Goal: Information Seeking & Learning: Learn about a topic

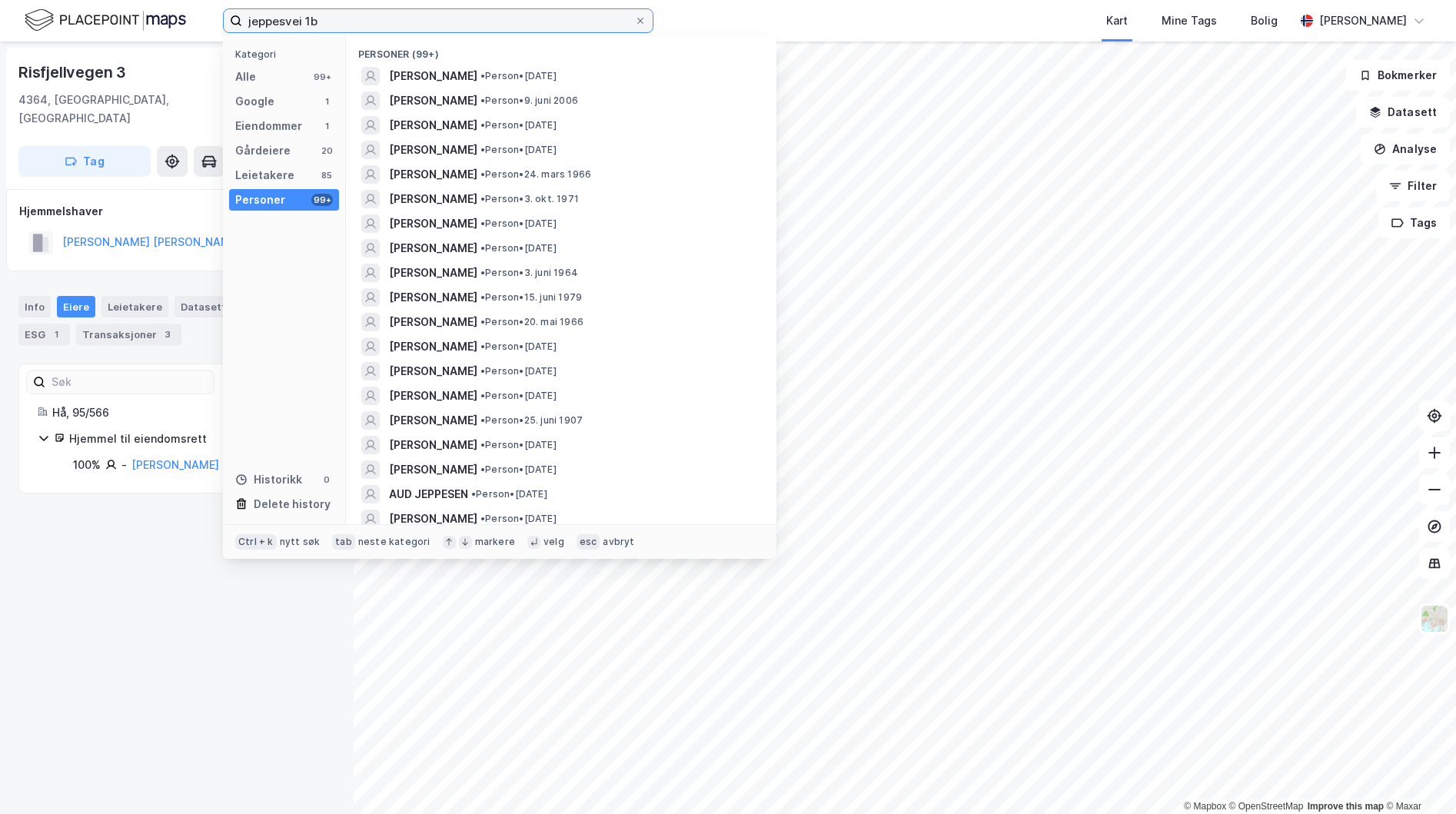
click at [374, 19] on input "jeppesvei 1b" at bounding box center [438, 21] width 392 height 23
click at [350, 16] on input "jeppesvei 1b" at bounding box center [438, 21] width 392 height 23
drag, startPoint x: 367, startPoint y: 22, endPoint x: 175, endPoint y: 15, distance: 192.1
click at [175, 15] on div "jeppesvei 1b Kategori Alle 99+ Google 1 Eiendommer 1 Gårdeiere 20 Leietakere 85…" at bounding box center [728, 21] width 1456 height 41
type input "jeppesvei 1 b"
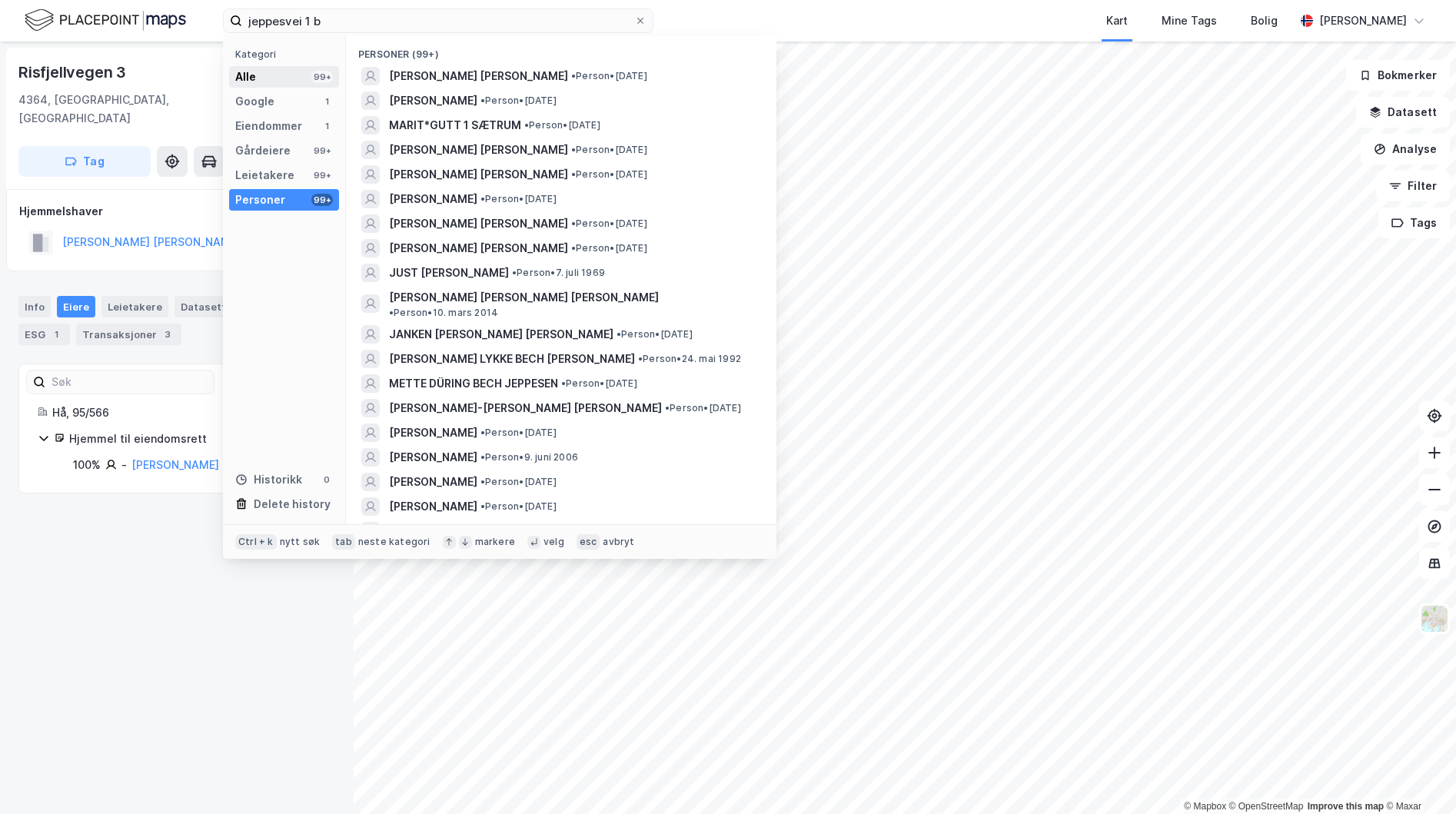
click at [270, 77] on div "Alle 99+" at bounding box center [283, 76] width 110 height 22
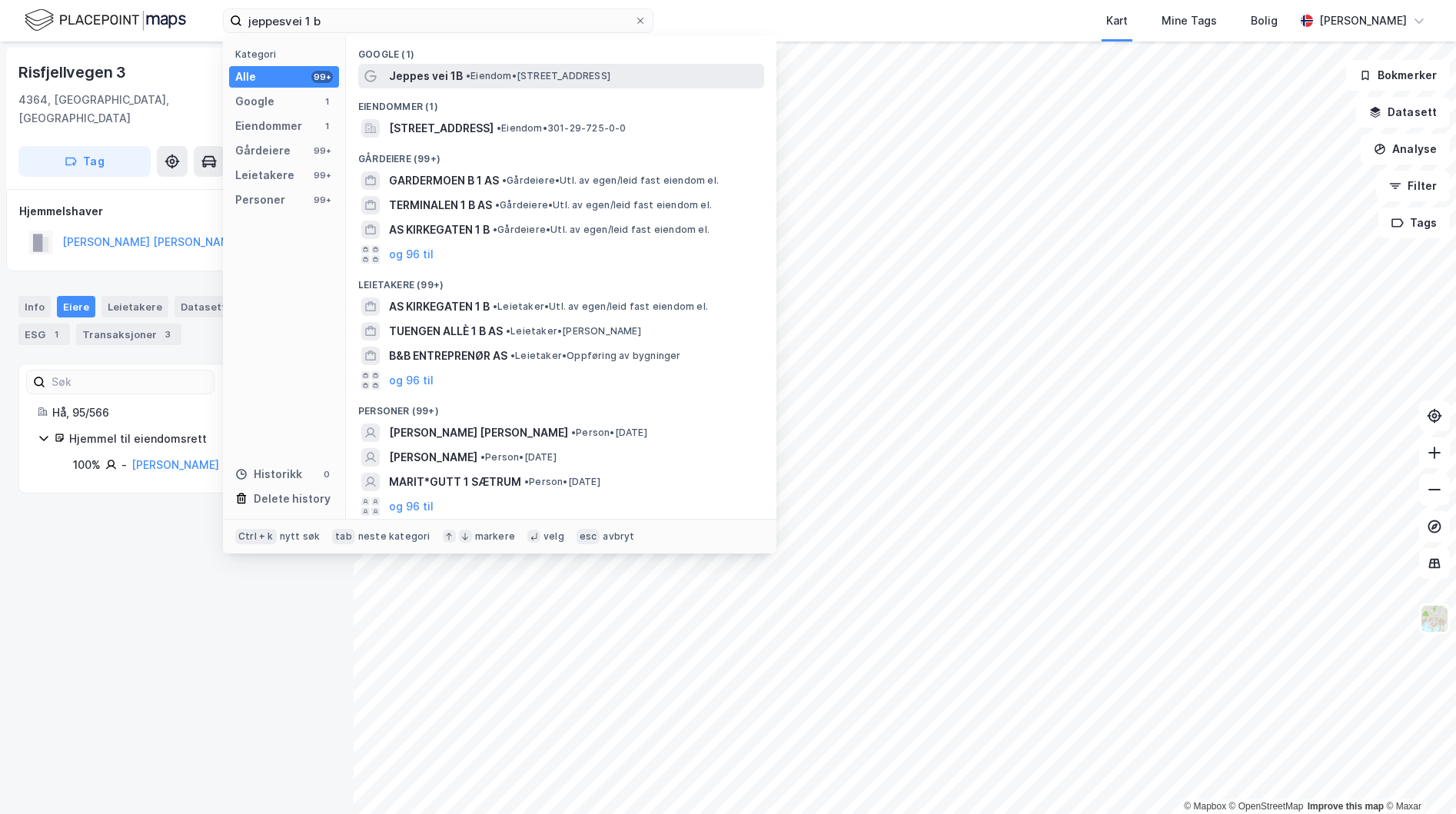
click at [476, 74] on span "• Eiendom • [STREET_ADDRESS]" at bounding box center [538, 75] width 144 height 12
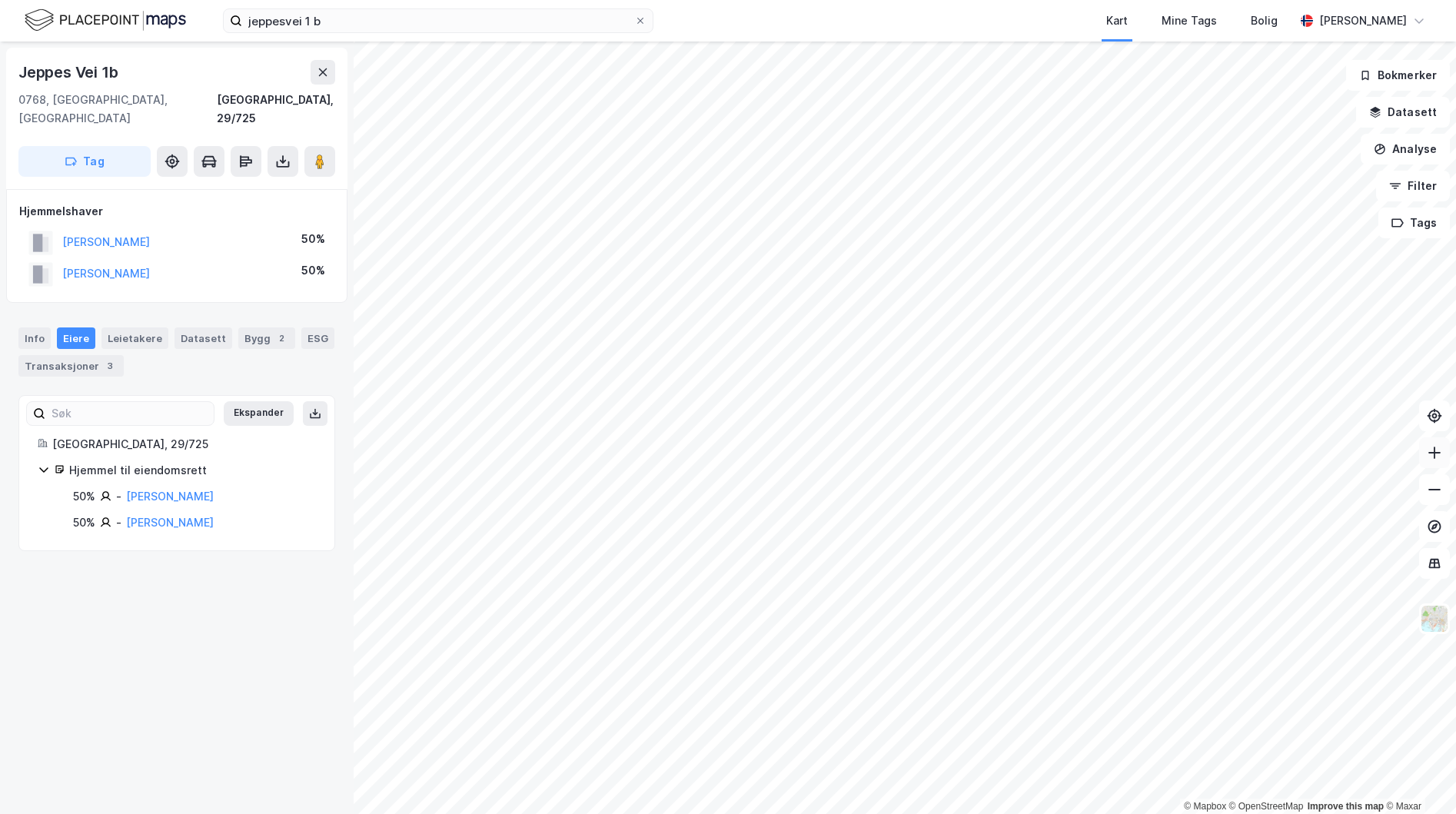
click at [1435, 461] on button at bounding box center [1434, 452] width 31 height 31
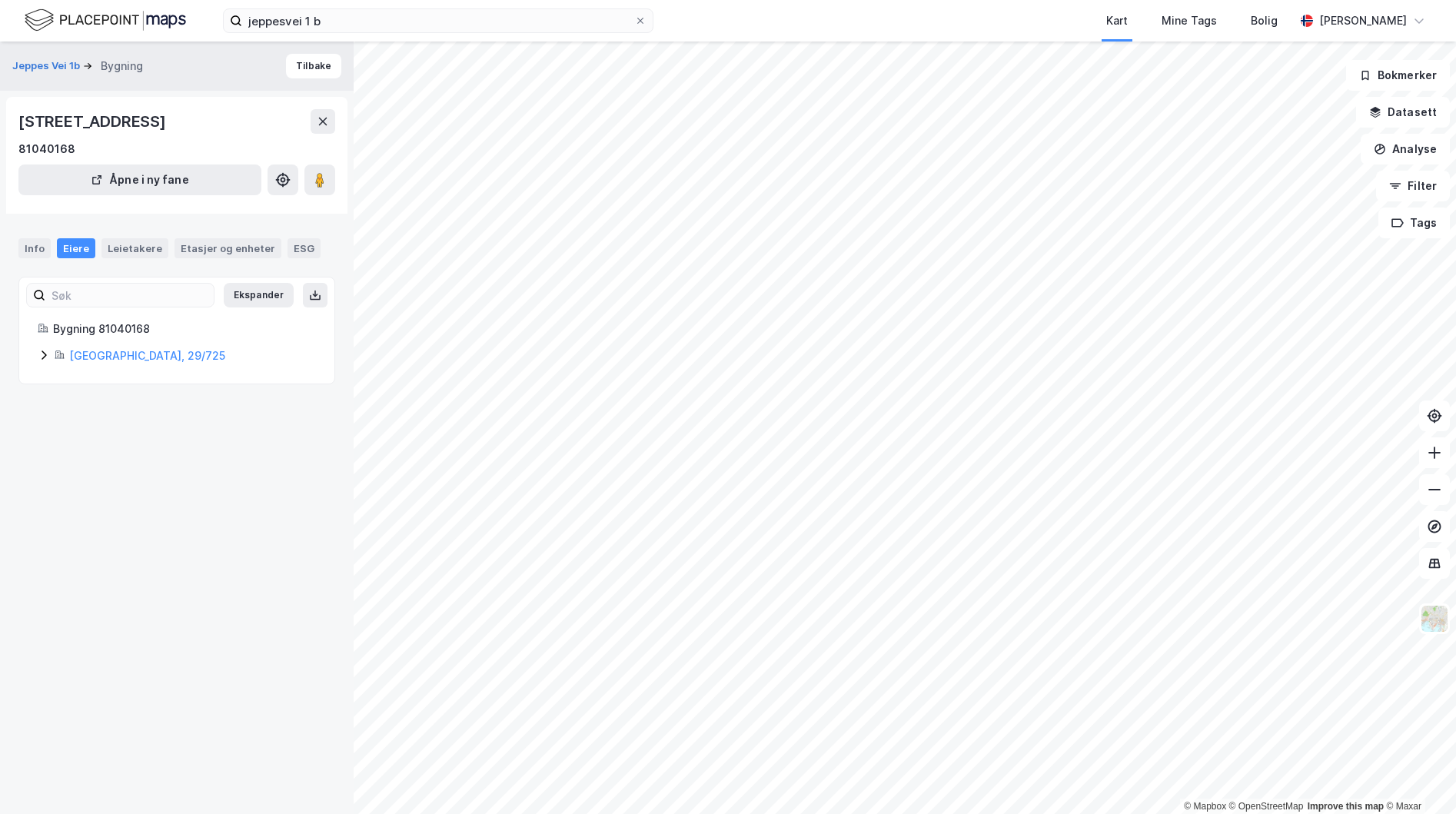
click at [41, 353] on icon at bounding box center [43, 355] width 12 height 12
click at [117, 240] on div "Leietakere" at bounding box center [135, 248] width 67 height 20
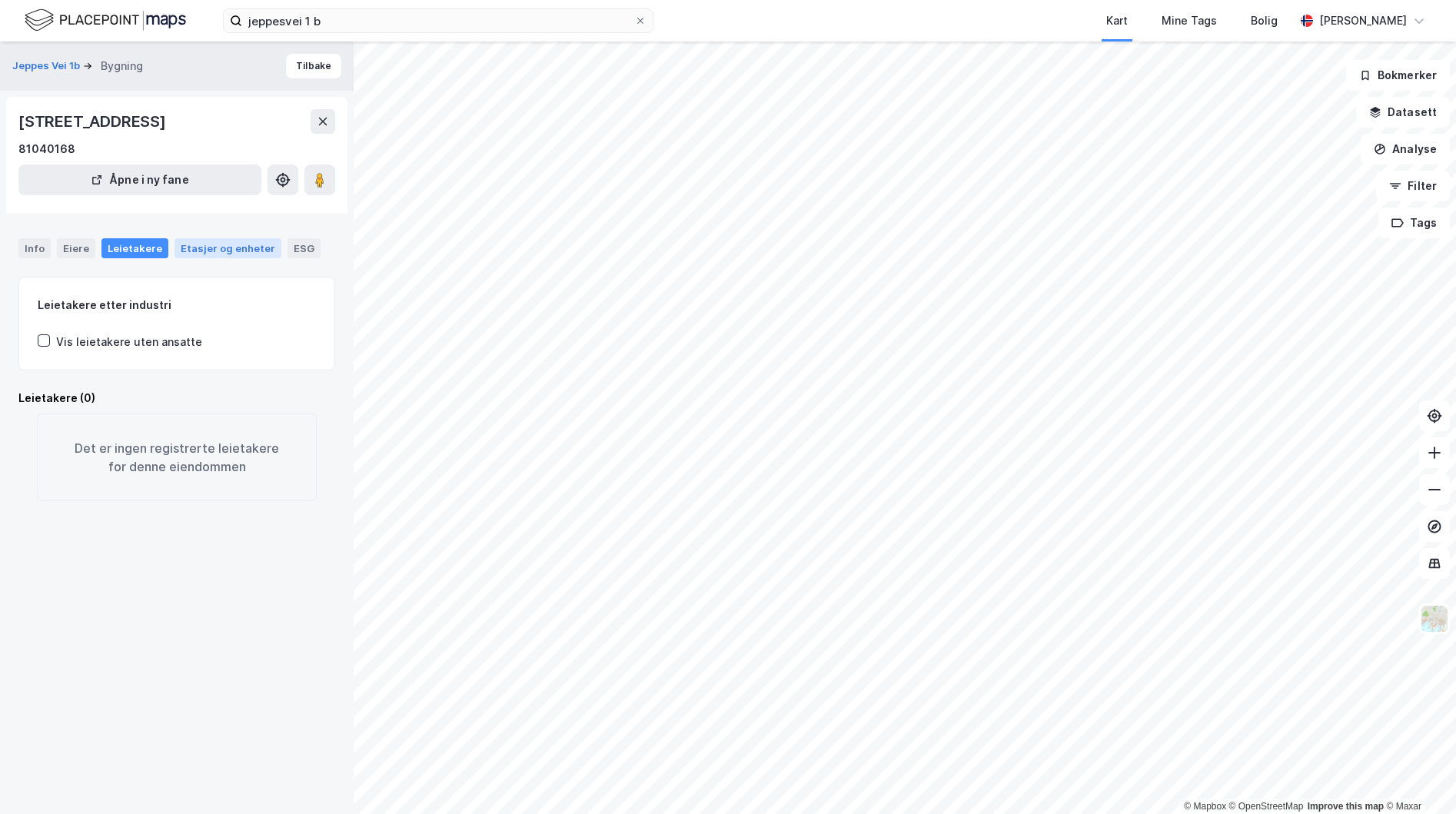
click at [196, 250] on div "Etasjer og enheter" at bounding box center [228, 248] width 94 height 14
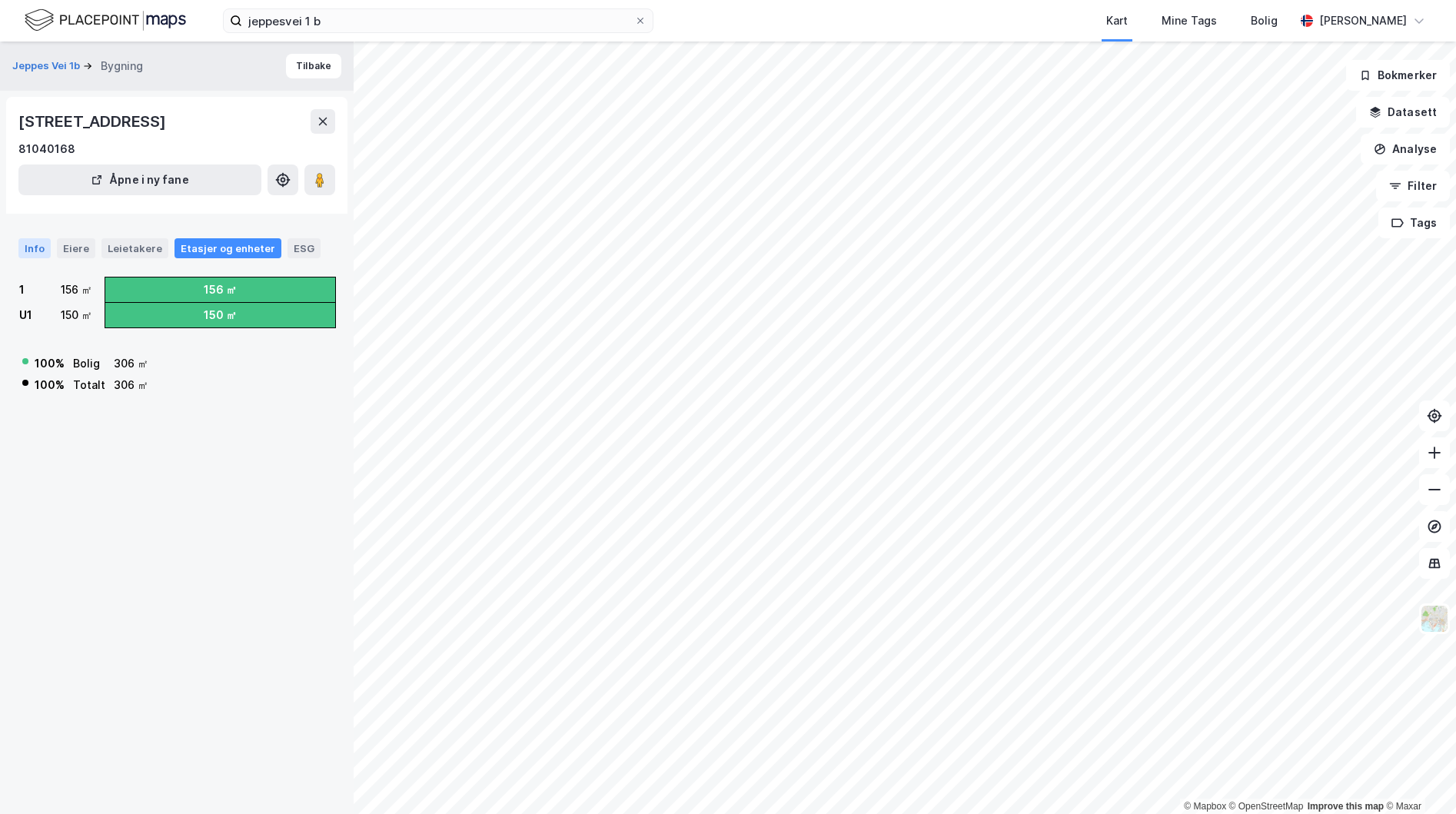
click at [45, 246] on div "Info" at bounding box center [35, 248] width 32 height 20
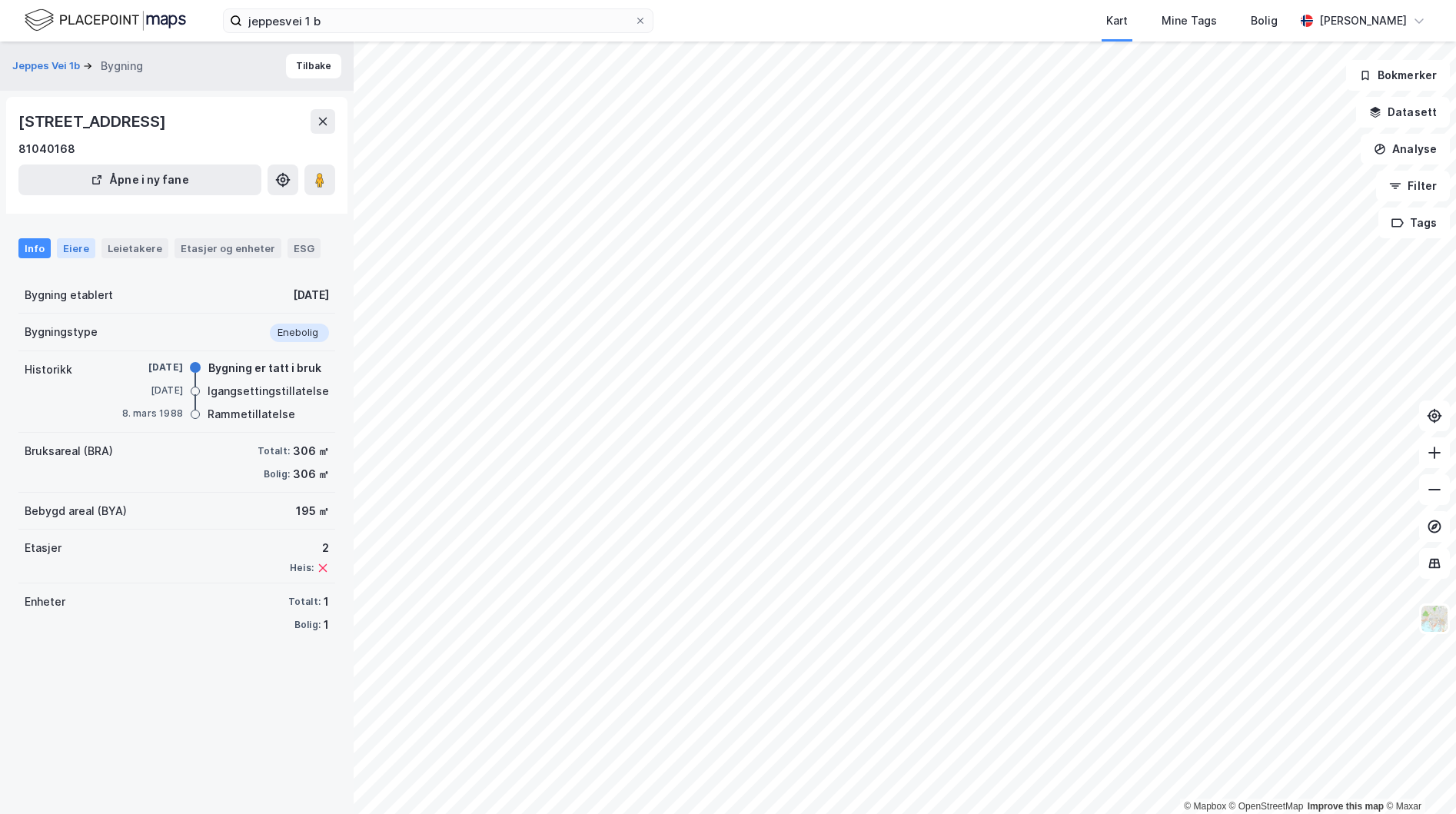
click at [81, 246] on div "Eiere" at bounding box center [75, 248] width 39 height 20
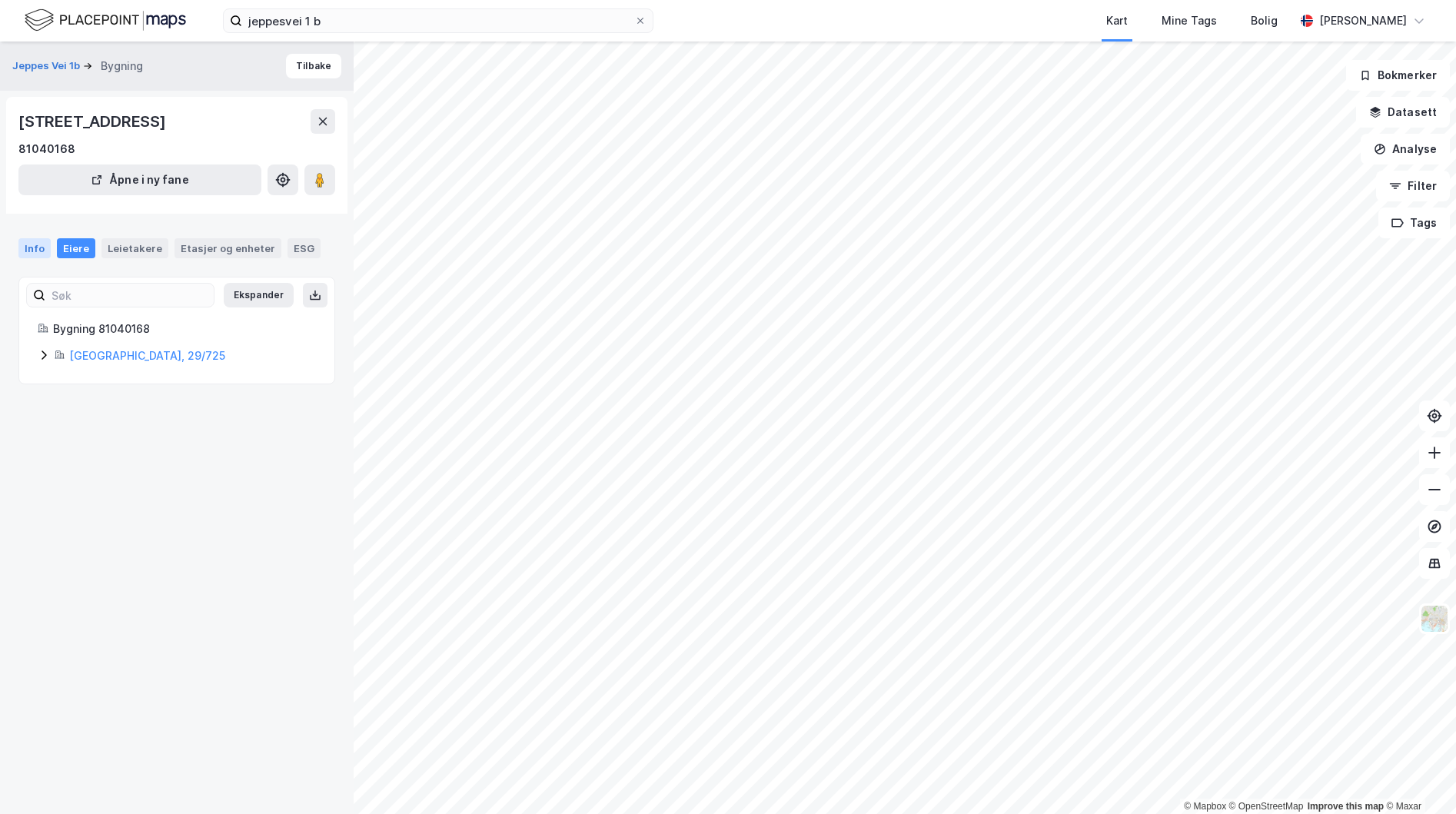
click at [40, 252] on div "Info" at bounding box center [35, 248] width 32 height 20
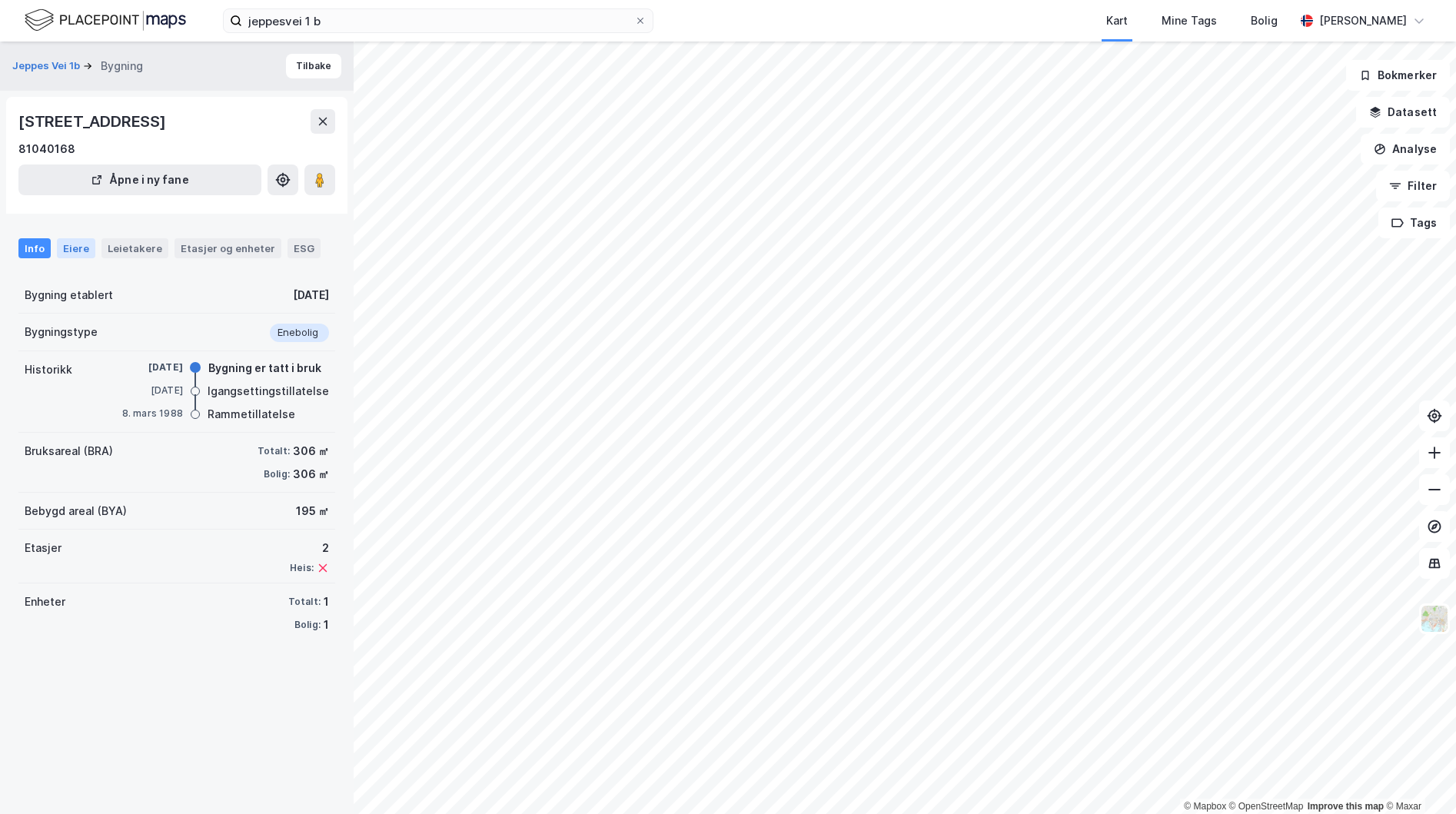
click at [85, 243] on div "Eiere" at bounding box center [75, 248] width 39 height 20
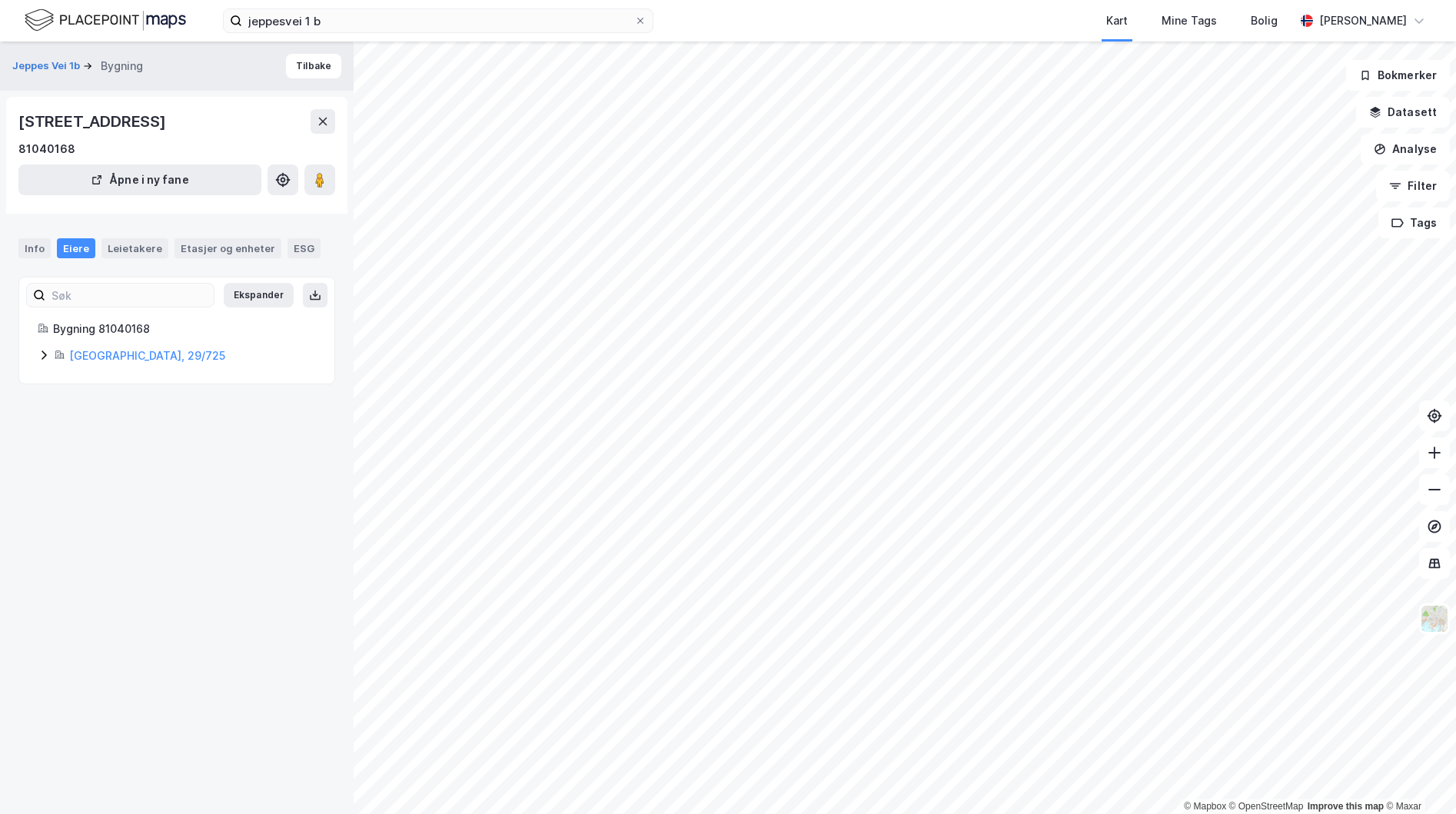
click at [44, 358] on icon at bounding box center [43, 355] width 12 height 12
click at [233, 408] on link "[PERSON_NAME]" at bounding box center [187, 408] width 88 height 13
